Goal: Transaction & Acquisition: Subscribe to service/newsletter

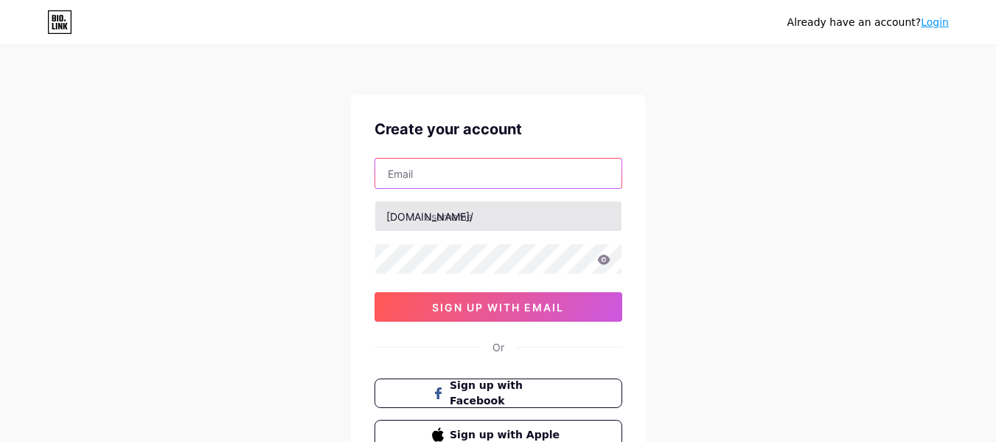
paste input "[EMAIL_ADDRESS][DOMAIN_NAME]"
type input "[EMAIL_ADDRESS][DOMAIN_NAME]"
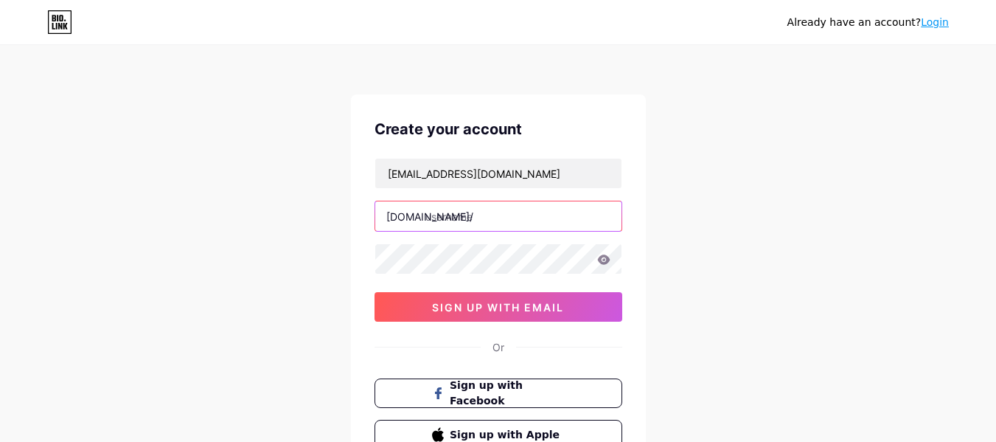
click at [469, 217] on input "text" at bounding box center [498, 215] width 246 height 29
paste input "stonelawllc"
type input "stonelawllc"
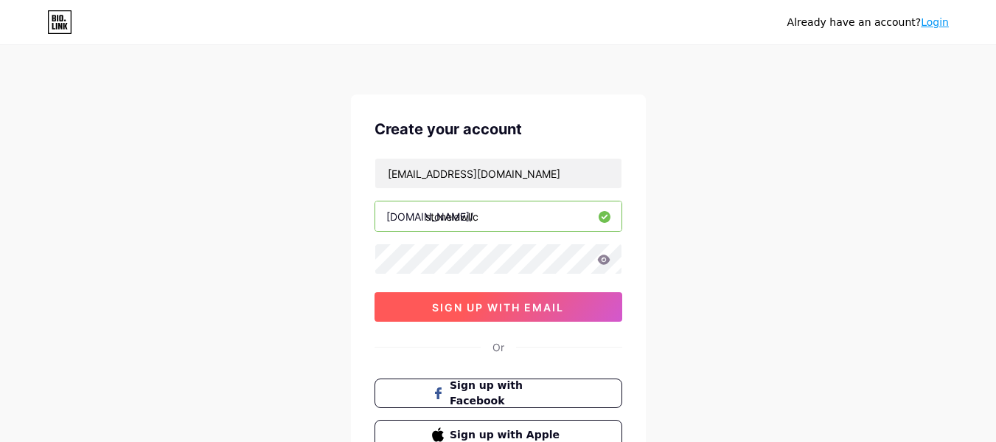
click at [470, 310] on span "sign up with email" at bounding box center [498, 307] width 132 height 13
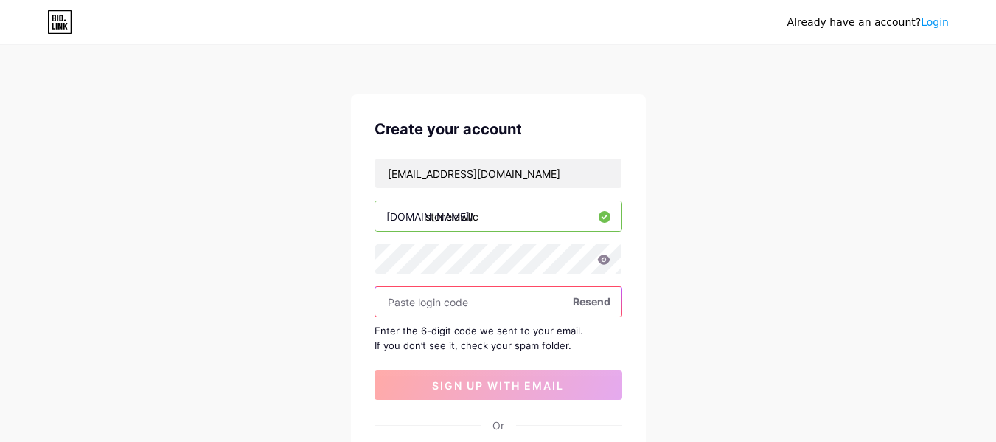
paste input "399814"
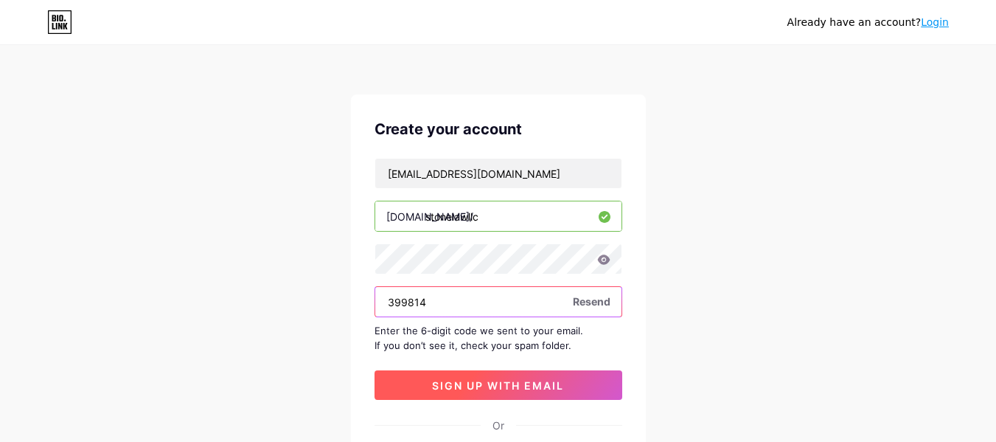
type input "399814"
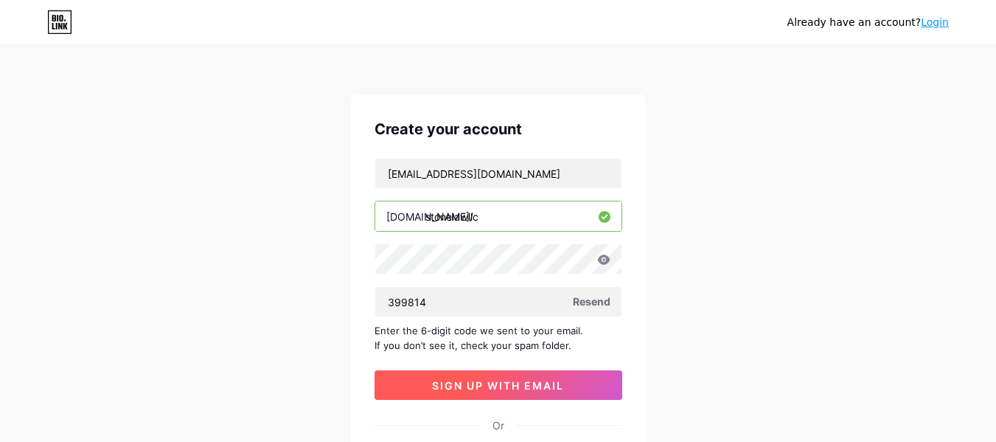
click at [489, 387] on span "sign up with email" at bounding box center [498, 385] width 132 height 13
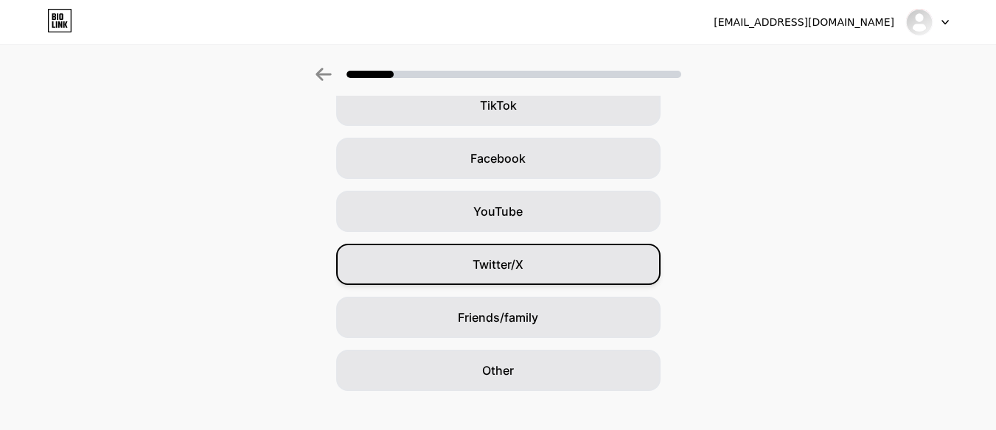
scroll to position [205, 0]
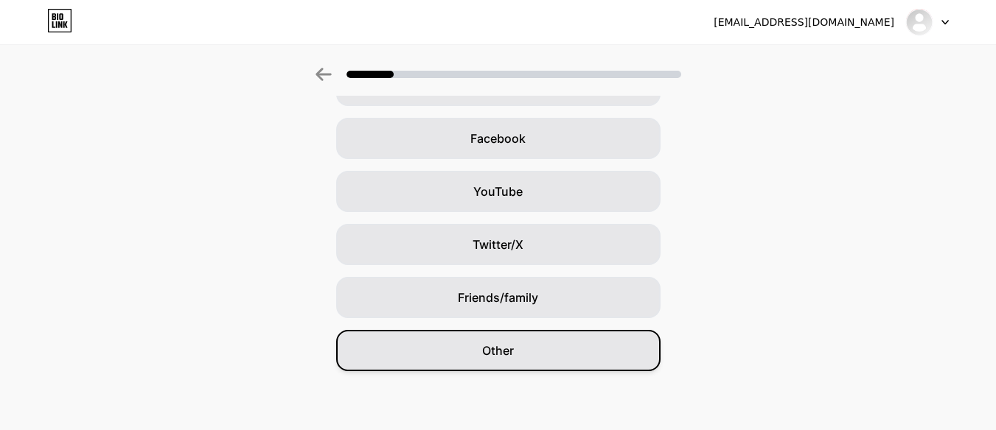
click at [520, 342] on div "Other" at bounding box center [498, 350] width 324 height 41
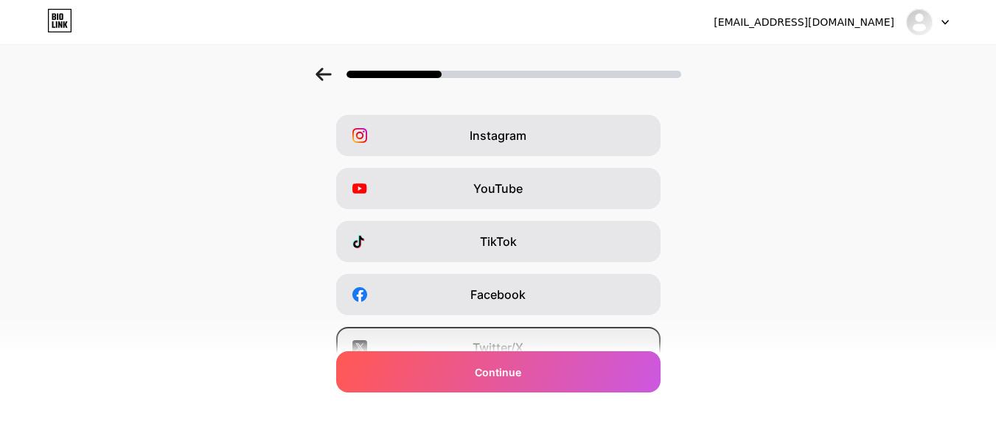
scroll to position [74, 0]
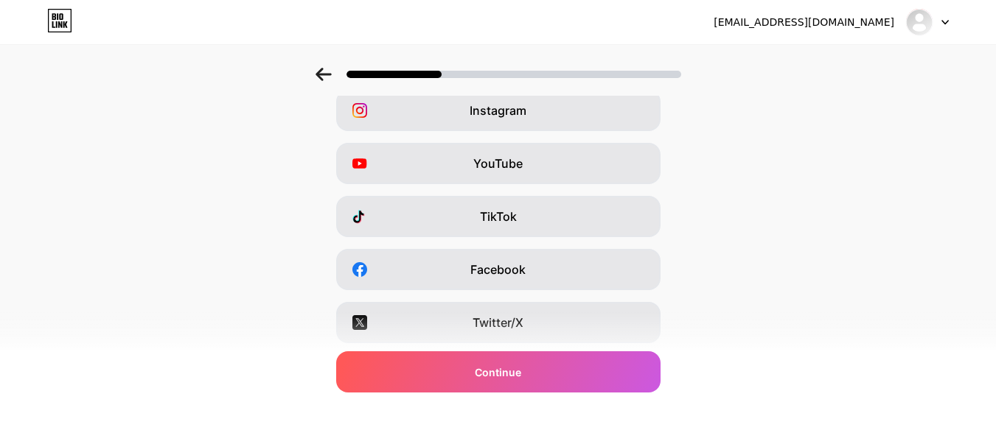
click at [938, 22] on div at bounding box center [927, 22] width 43 height 27
click at [751, 200] on div "Instagram YouTube TikTok Facebook Twitter/X Buy Me a Coffee Snapchat I have a w…" at bounding box center [497, 296] width 981 height 413
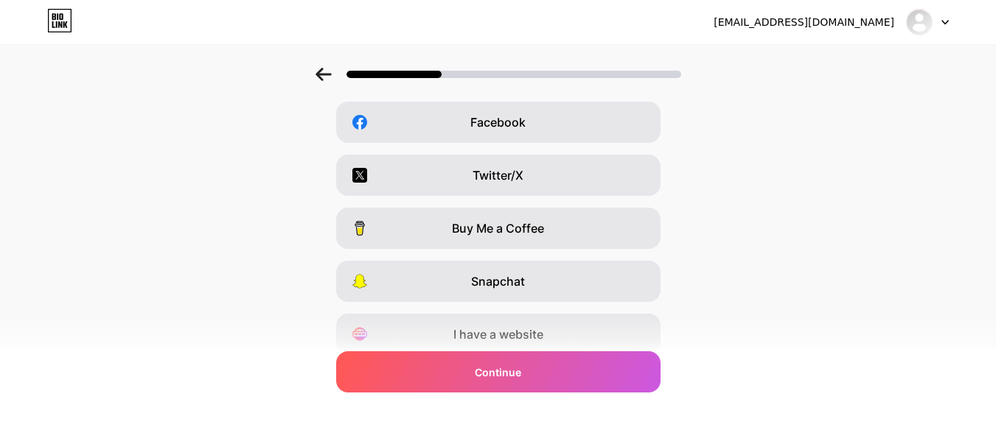
scroll to position [279, 0]
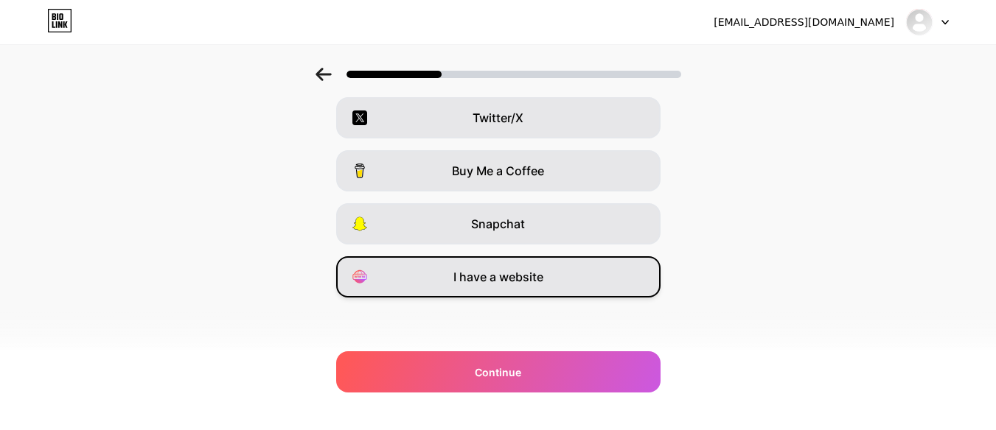
click at [492, 276] on span "I have a website" at bounding box center [498, 277] width 90 height 18
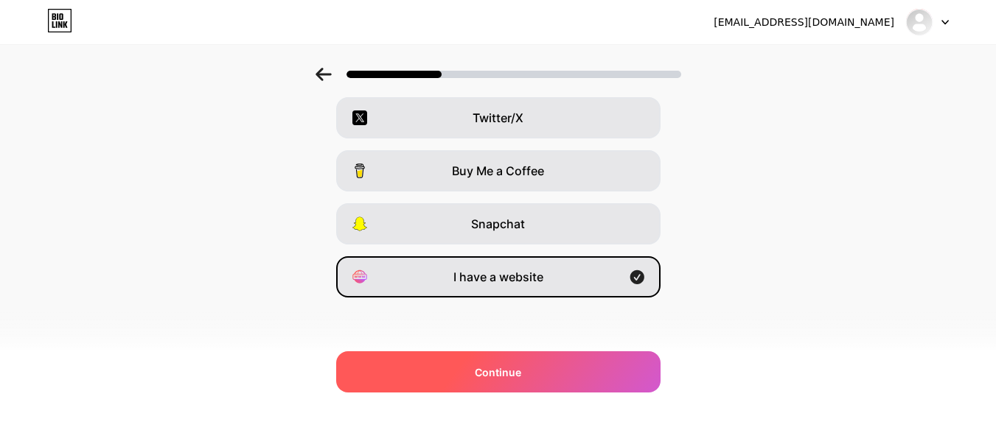
click at [516, 355] on div "Continue" at bounding box center [498, 372] width 324 height 41
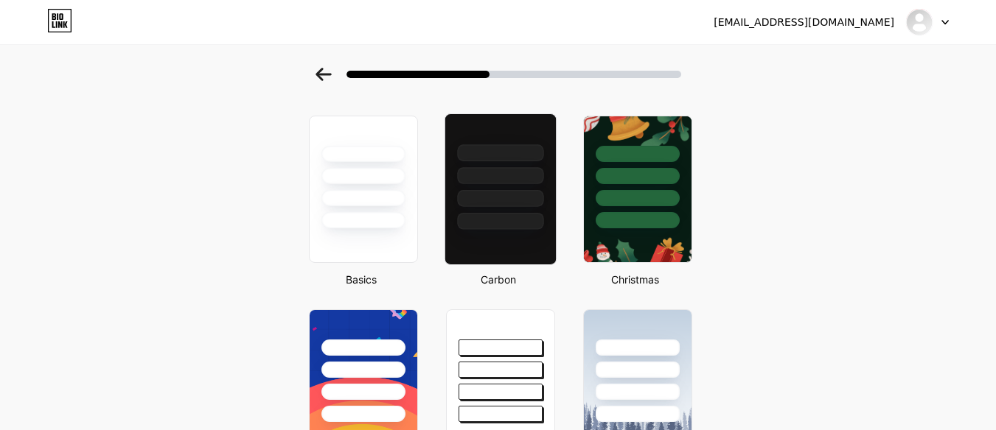
scroll to position [0, 0]
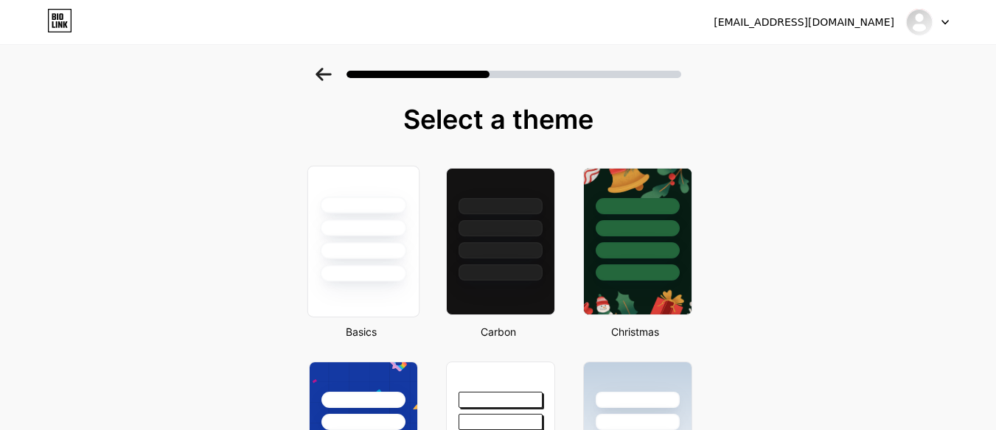
click at [374, 240] on div at bounding box center [362, 225] width 111 height 116
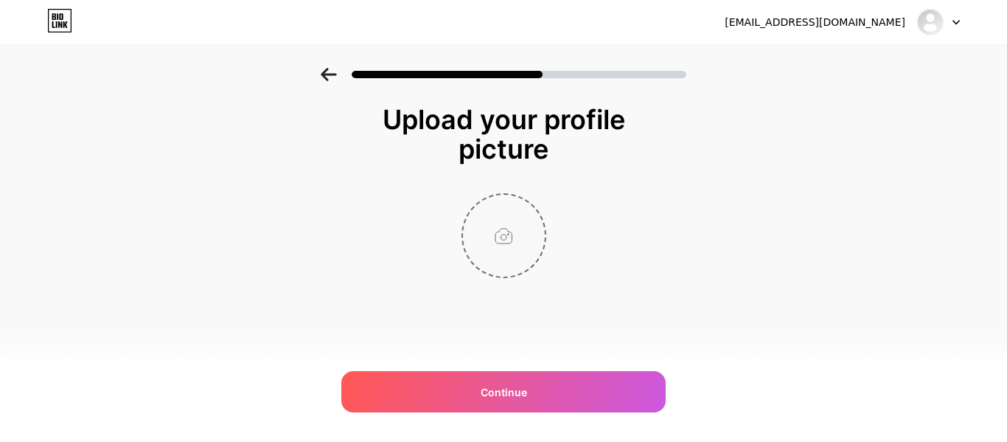
click at [504, 242] on input "file" at bounding box center [504, 236] width 82 height 82
type input "C:\fakepath\Untitled design (1).png"
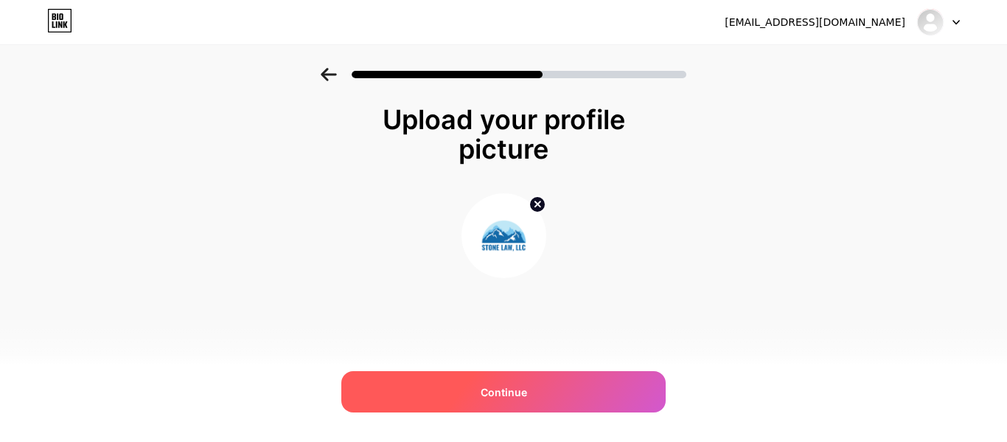
click at [523, 388] on span "Continue" at bounding box center [504, 391] width 46 height 15
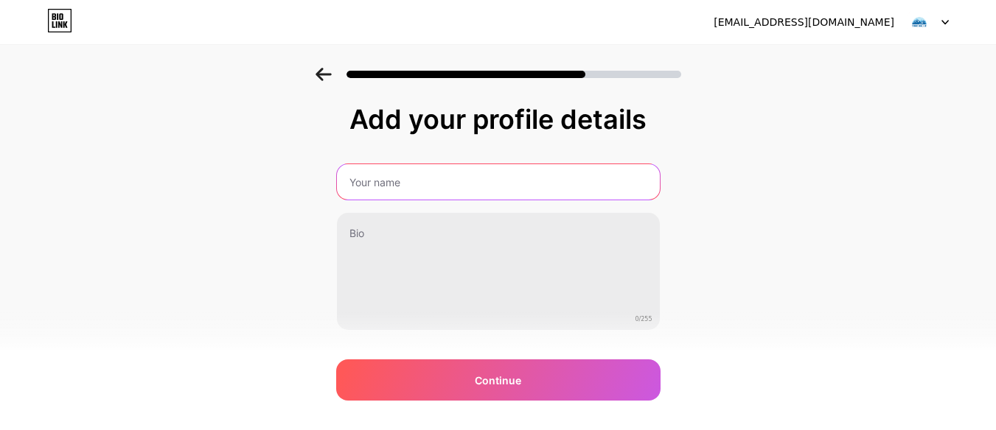
click at [463, 182] on input "text" at bounding box center [498, 181] width 323 height 35
click at [381, 183] on input "Stonelawllc" at bounding box center [498, 181] width 326 height 35
click at [402, 184] on input "Stone lawllc" at bounding box center [498, 181] width 326 height 35
type input "Stone law llc"
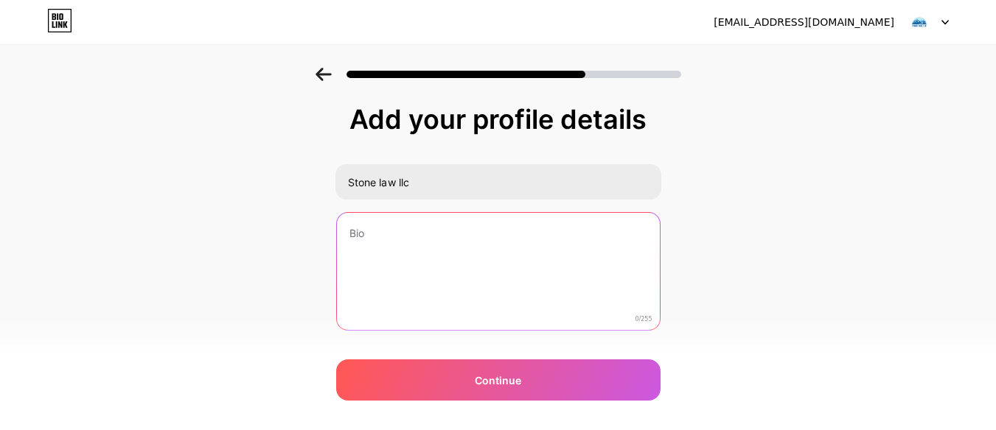
click at [425, 245] on textarea at bounding box center [498, 272] width 323 height 119
click at [488, 259] on textarea at bounding box center [498, 272] width 323 height 119
paste textarea "Stone Law LLC is a dedicated business law firm in [GEOGRAPHIC_DATA], [US_STATE]…"
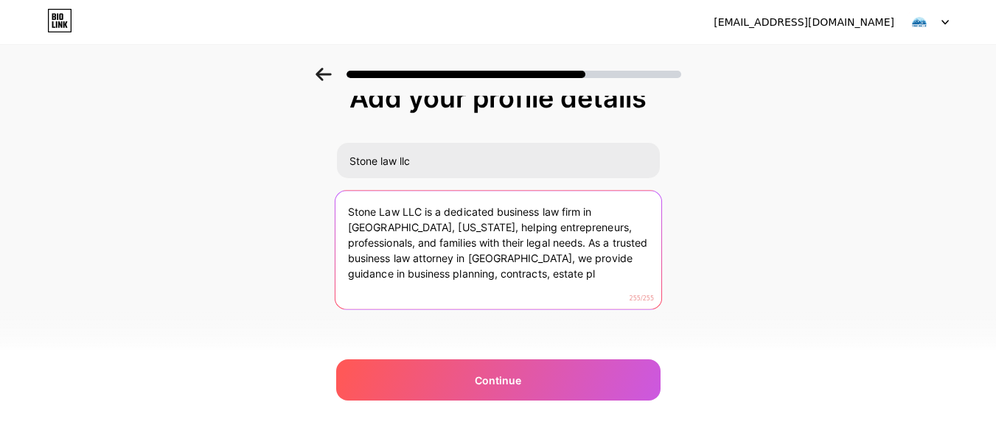
scroll to position [33, 0]
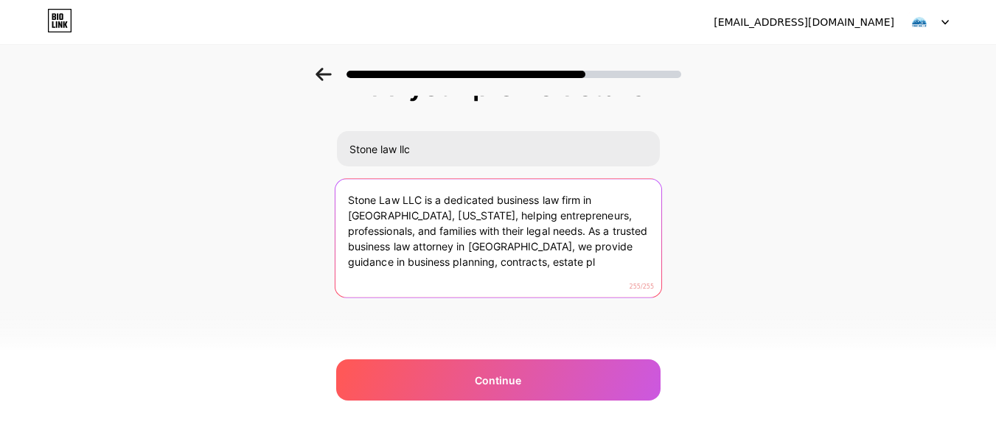
drag, startPoint x: 530, startPoint y: 265, endPoint x: 394, endPoint y: 265, distance: 136.4
click at [394, 265] on textarea "Stone Law LLC is a dedicated business law firm in [GEOGRAPHIC_DATA], [US_STATE]…" at bounding box center [498, 239] width 326 height 120
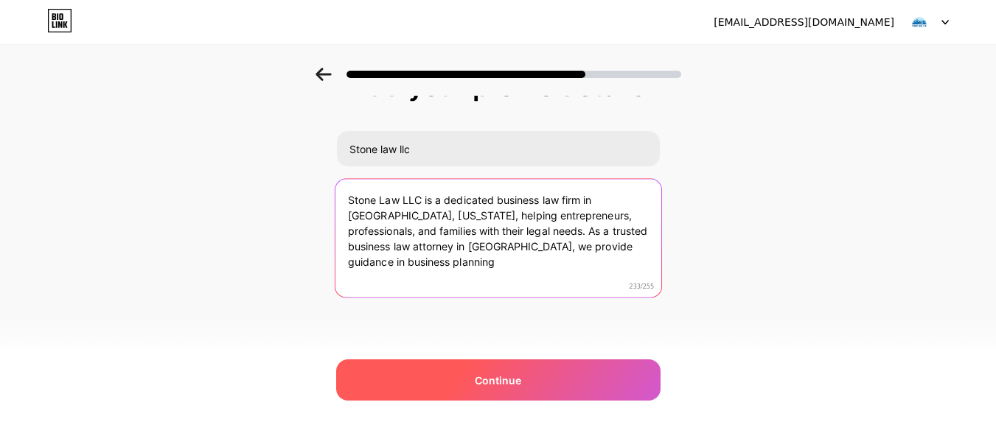
type textarea "Stone Law LLC is a dedicated business law firm in [GEOGRAPHIC_DATA], [US_STATE]…"
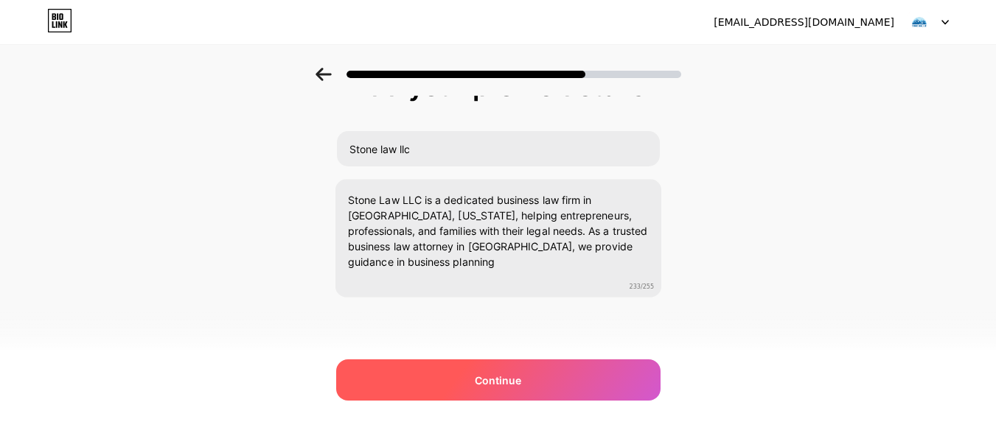
click at [484, 384] on span "Continue" at bounding box center [498, 380] width 46 height 15
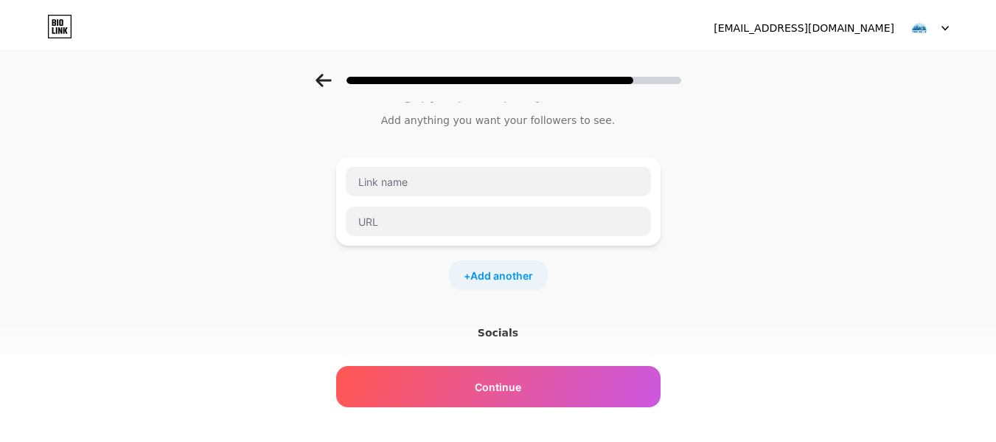
scroll to position [0, 0]
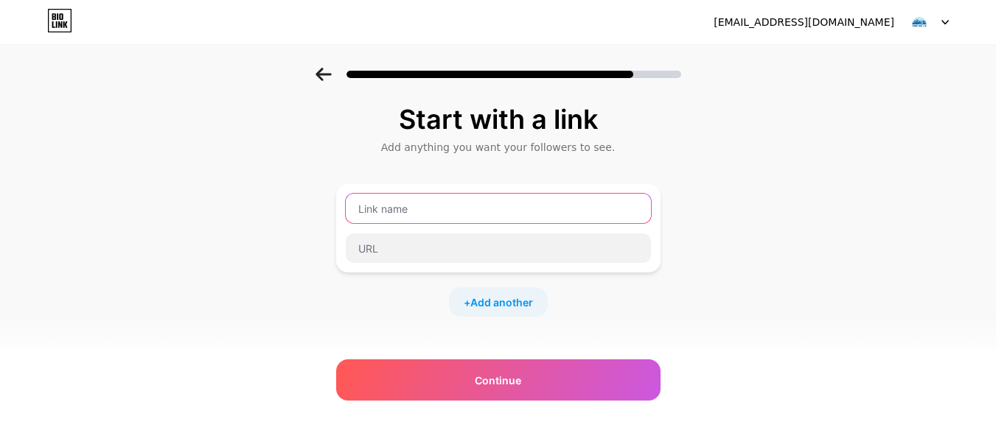
click at [415, 213] on input "text" at bounding box center [498, 208] width 305 height 29
type input "Website"
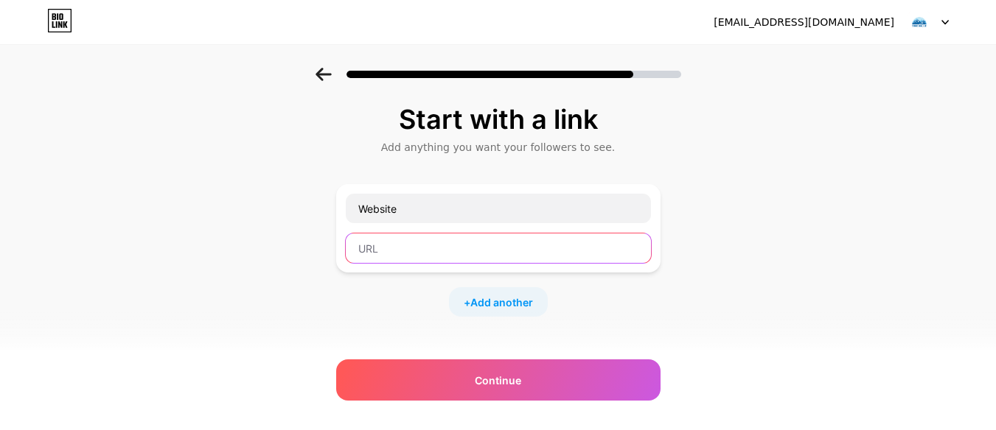
click at [443, 243] on input "text" at bounding box center [498, 248] width 305 height 29
paste input "[URL][DOMAIN_NAME]"
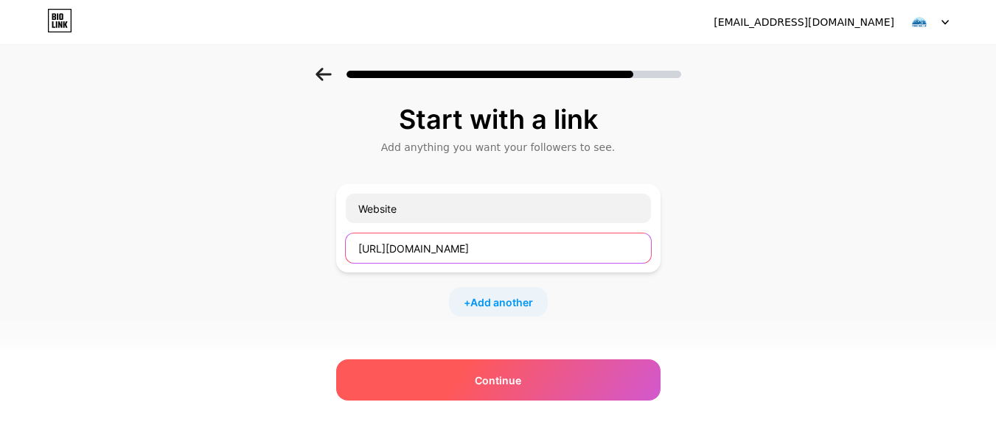
type input "[URL][DOMAIN_NAME]"
click at [537, 384] on div "Continue" at bounding box center [498, 380] width 324 height 41
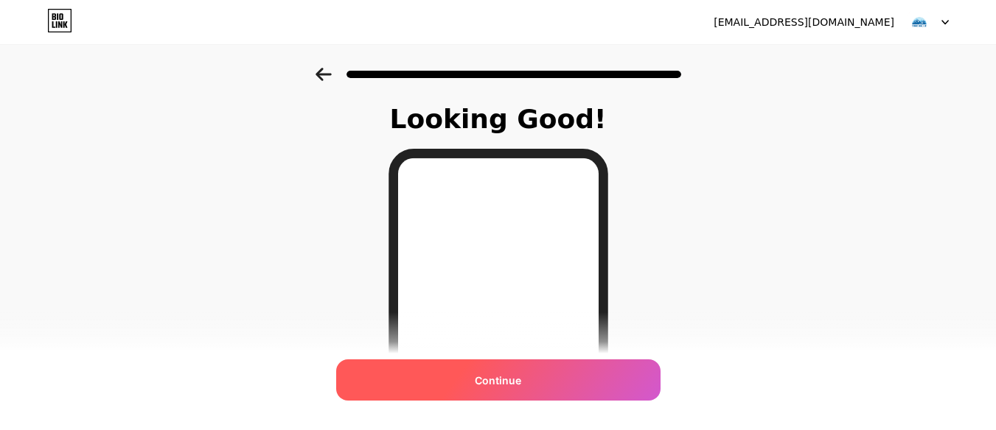
click at [519, 387] on span "Continue" at bounding box center [498, 380] width 46 height 15
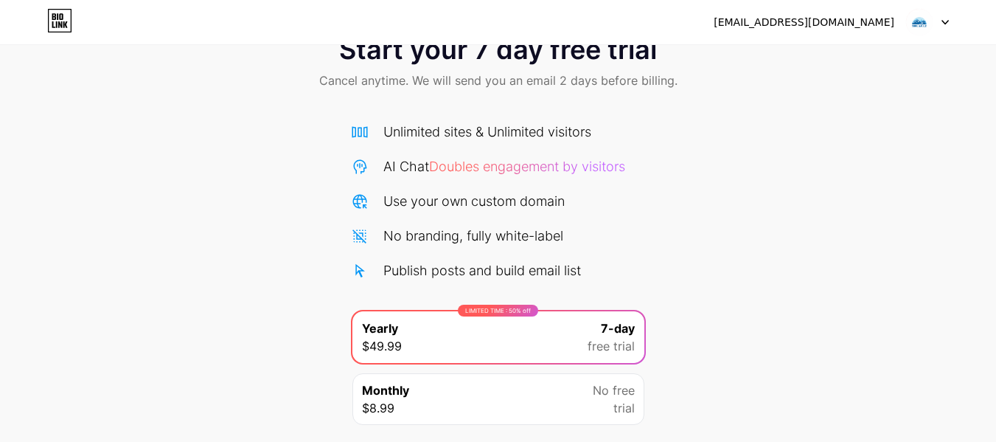
scroll to position [152, 0]
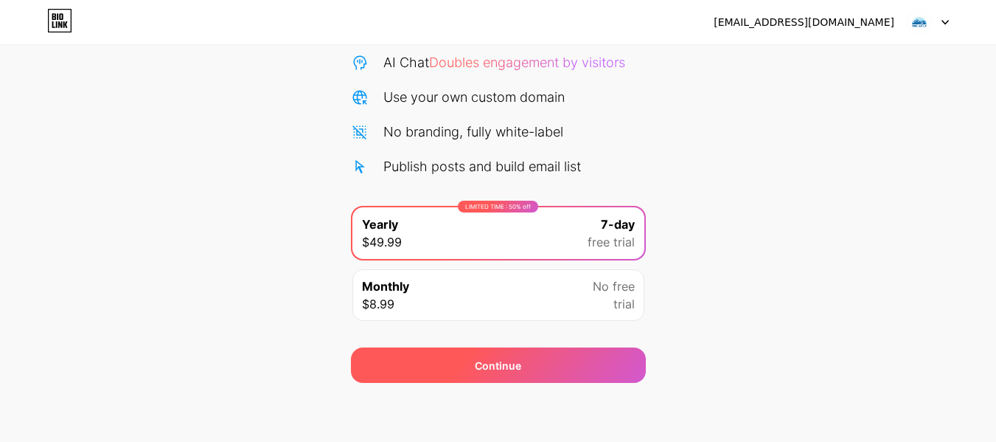
click at [531, 372] on div "Continue" at bounding box center [498, 364] width 295 height 35
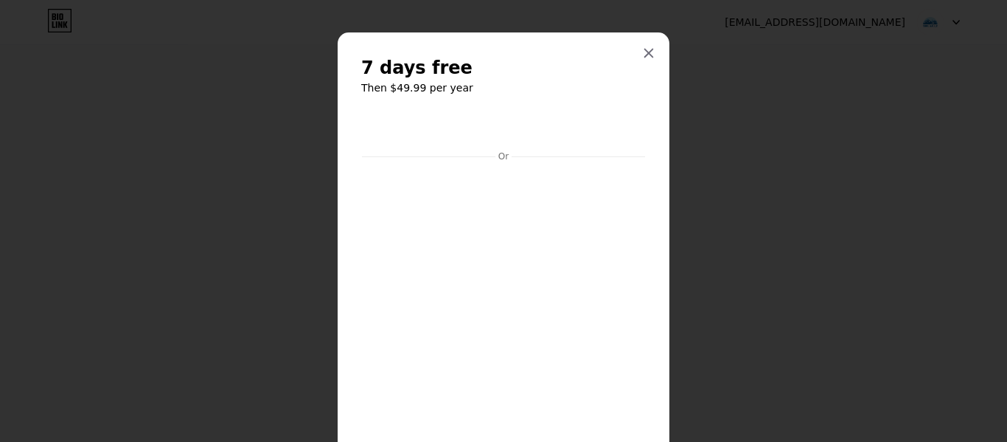
click at [646, 136] on div "7 days free Then $49.99 per year Or Start trial" at bounding box center [504, 310] width 332 height 557
click at [644, 56] on div at bounding box center [648, 53] width 27 height 27
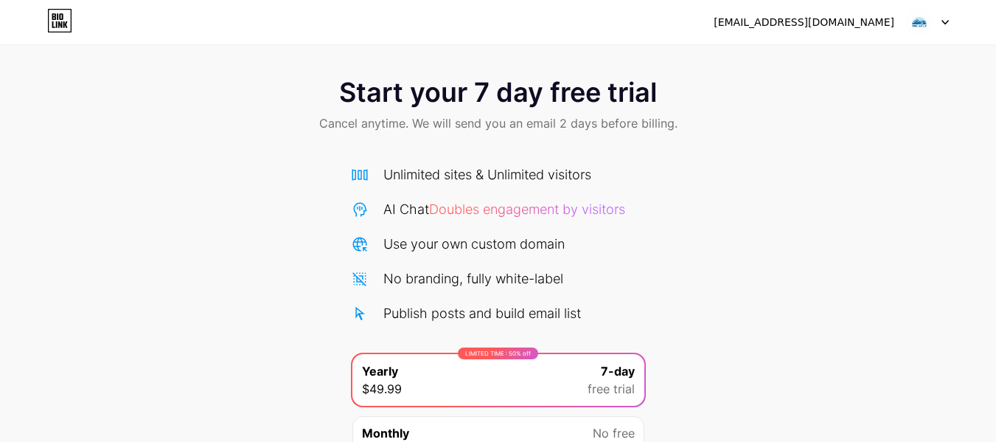
scroll to position [4, 0]
click at [941, 26] on div at bounding box center [927, 22] width 43 height 27
click at [557, 169] on div "Unlimited sites & Unlimited visitors" at bounding box center [487, 175] width 208 height 20
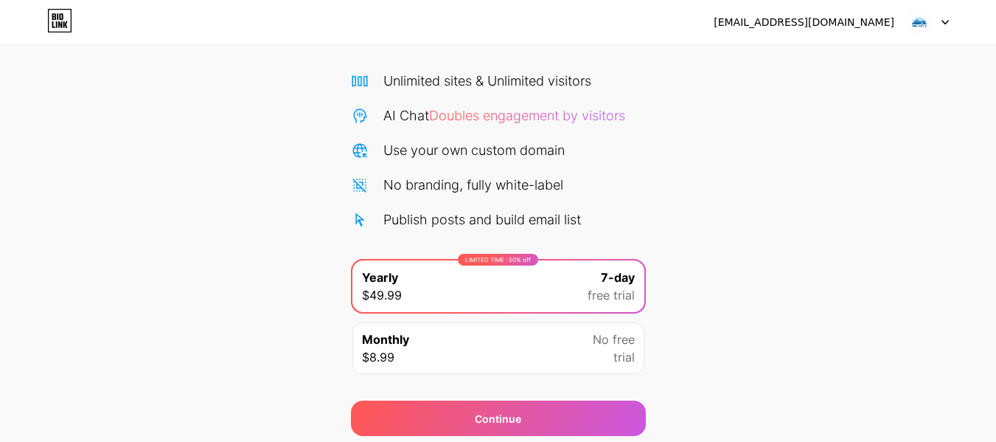
scroll to position [152, 0]
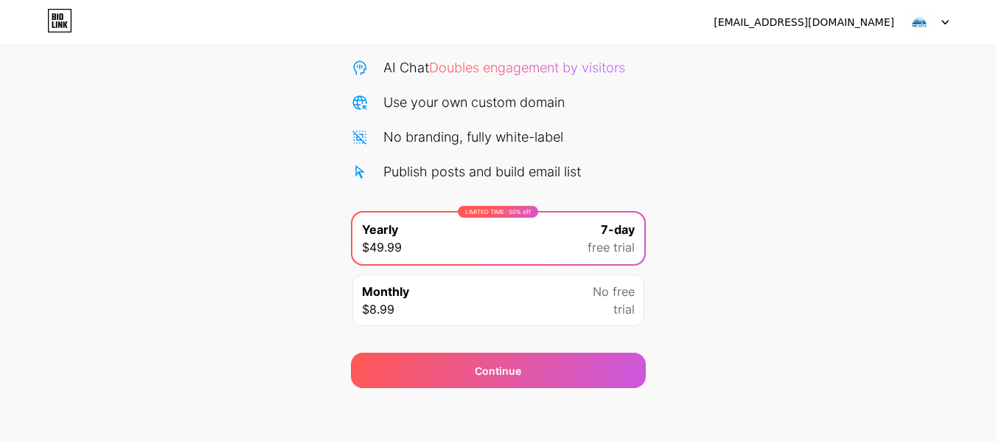
scroll to position [152, 0]
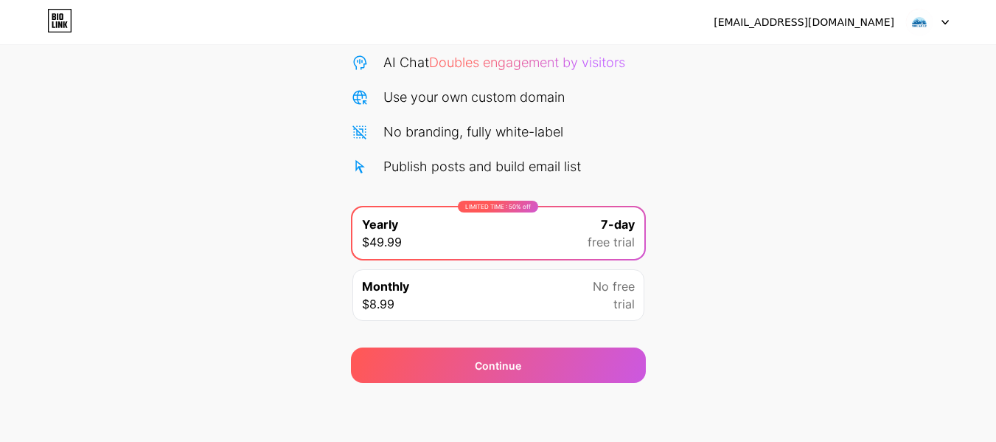
click at [558, 304] on div "Monthly $8.99 No free trial" at bounding box center [498, 295] width 292 height 52
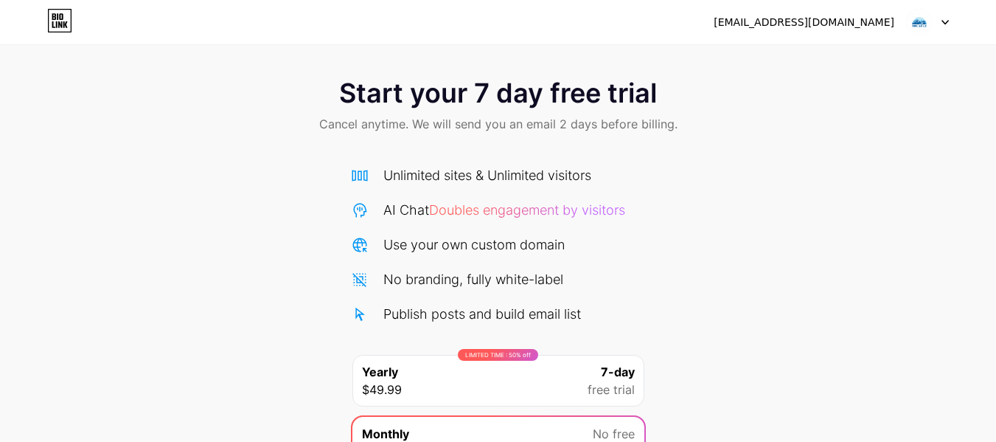
scroll to position [0, 0]
